Goal: Browse casually: Explore the website without a specific task or goal

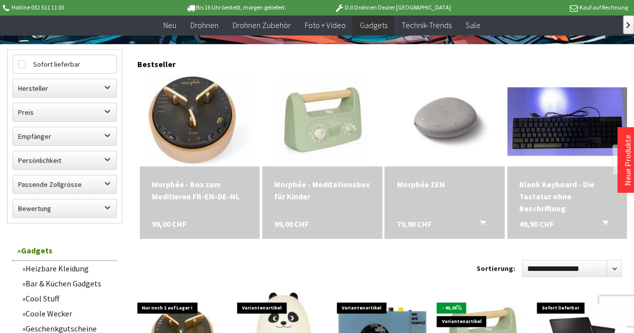
scroll to position [384, 0]
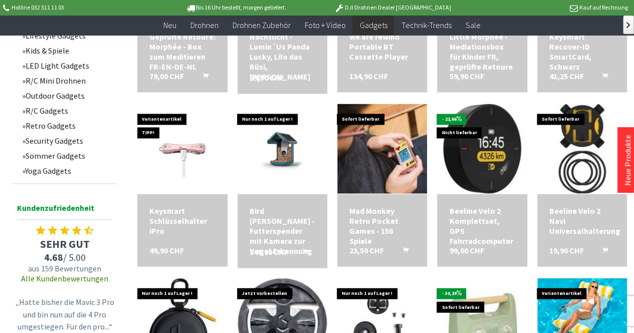
scroll to position [676, 0]
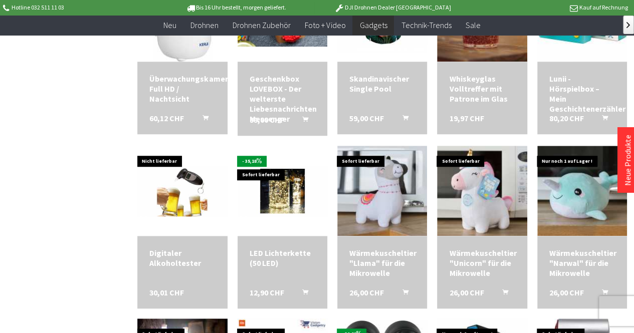
scroll to position [2174, 0]
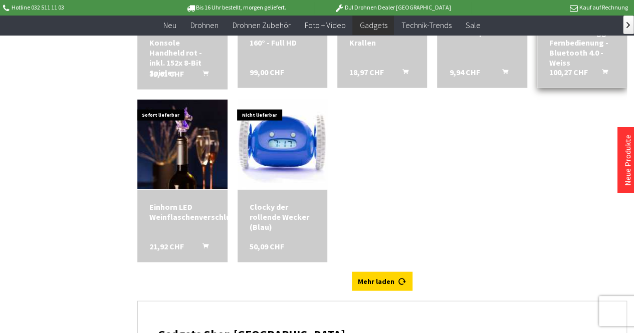
scroll to position [2917, 0]
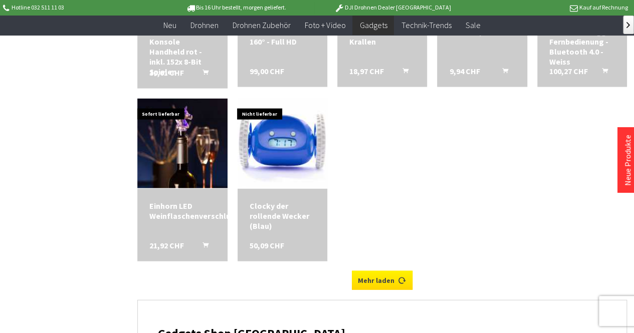
click at [395, 271] on link "Mehr laden" at bounding box center [382, 280] width 61 height 19
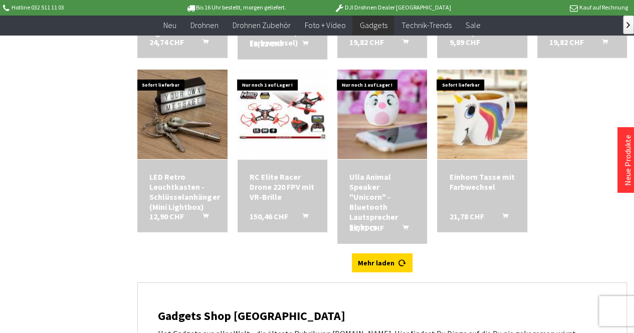
scroll to position [3294, 0]
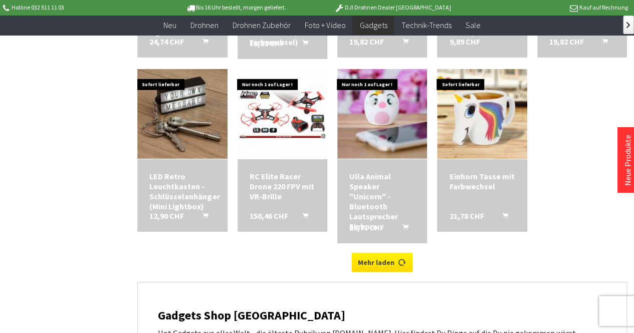
click at [403, 267] on link "Mehr laden" at bounding box center [382, 262] width 61 height 19
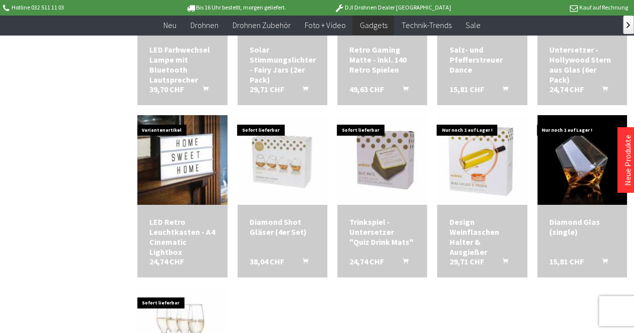
scroll to position [3606, 0]
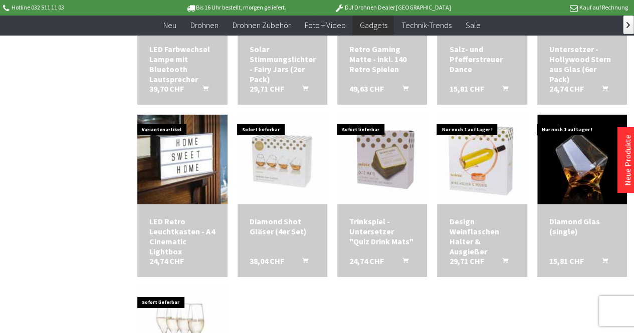
click at [426, 184] on img at bounding box center [382, 160] width 90 height 90
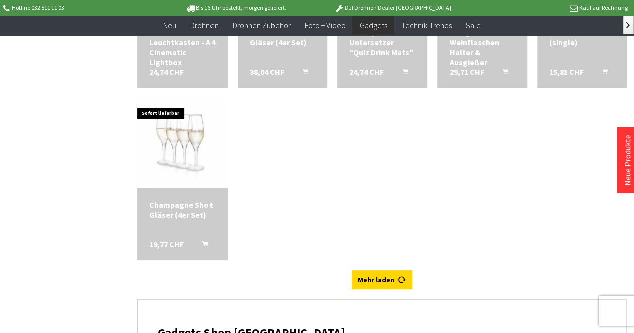
scroll to position [3796, 0]
click at [374, 274] on link "Mehr laden" at bounding box center [382, 279] width 61 height 19
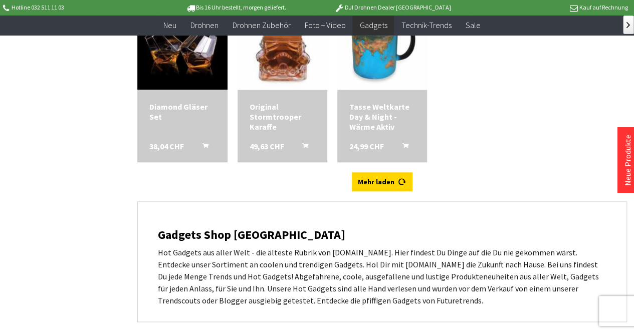
scroll to position [4241, 0]
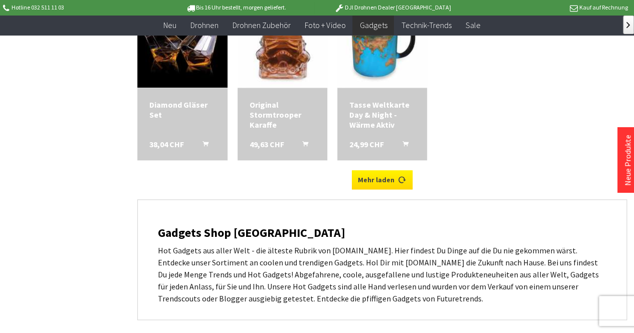
click at [372, 183] on link "Mehr laden" at bounding box center [382, 179] width 61 height 19
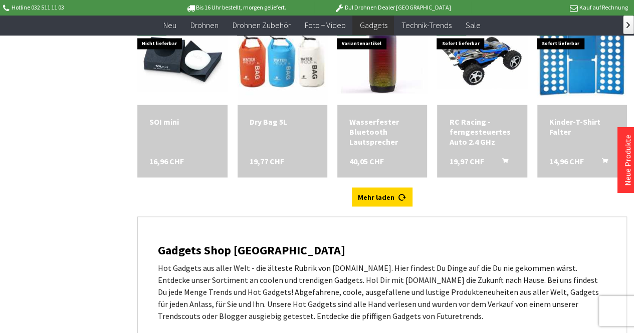
scroll to position [4571, 0]
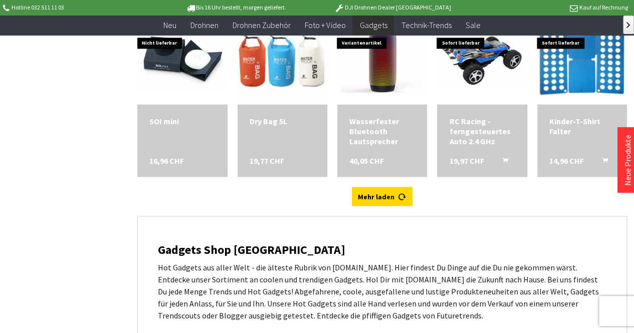
click at [378, 208] on div "Mehr laden" at bounding box center [382, 201] width 490 height 29
click at [384, 193] on link "Mehr laden" at bounding box center [382, 196] width 61 height 19
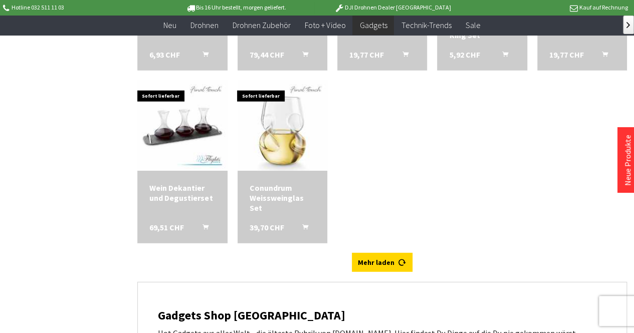
scroll to position [5023, 0]
